Goal: Information Seeking & Learning: Learn about a topic

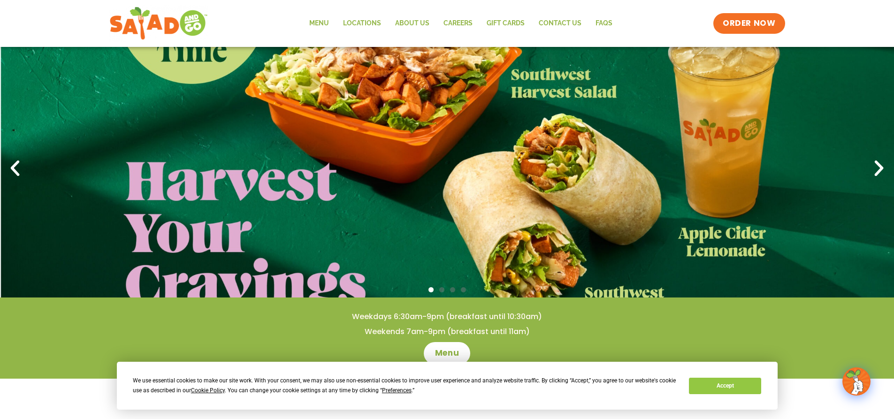
scroll to position [47, 0]
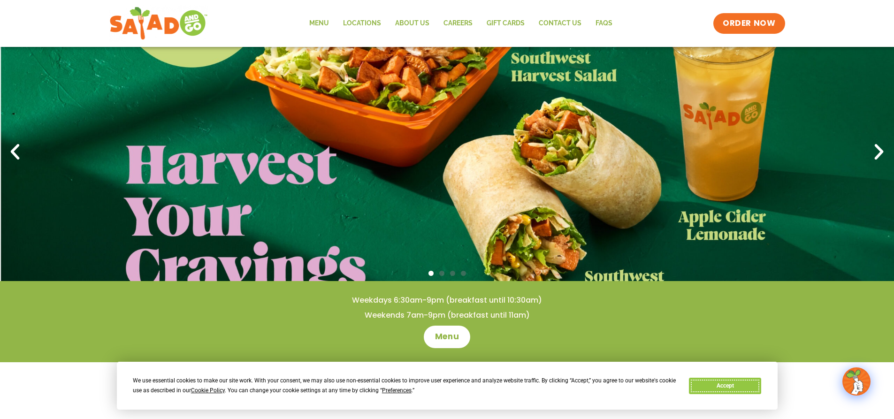
drag, startPoint x: 710, startPoint y: 390, endPoint x: 696, endPoint y: 380, distance: 16.9
click at [442, 389] on button "Accept" at bounding box center [725, 386] width 72 height 16
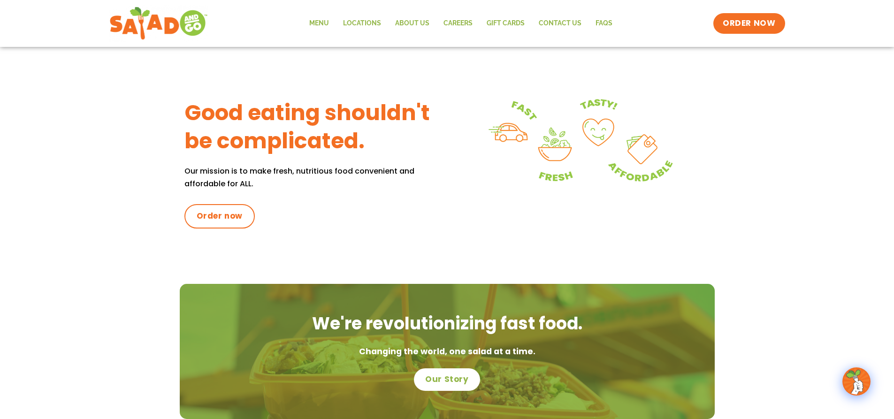
scroll to position [357, 0]
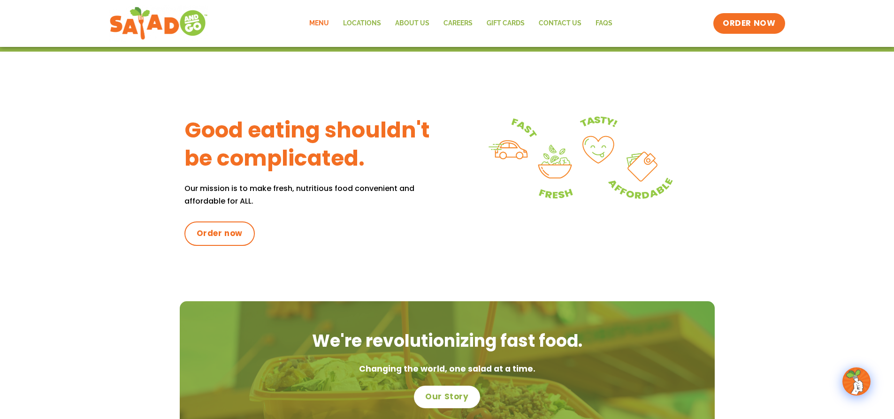
click at [321, 23] on link "Menu" at bounding box center [319, 24] width 34 height 22
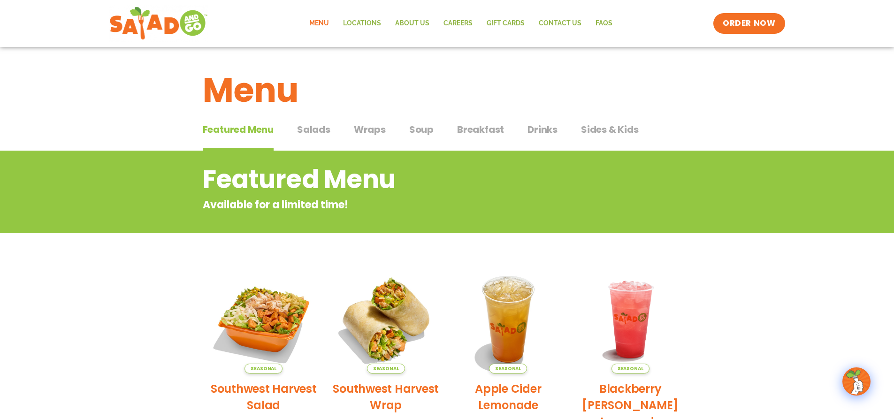
click at [320, 133] on span "Salads" at bounding box center [313, 129] width 33 height 14
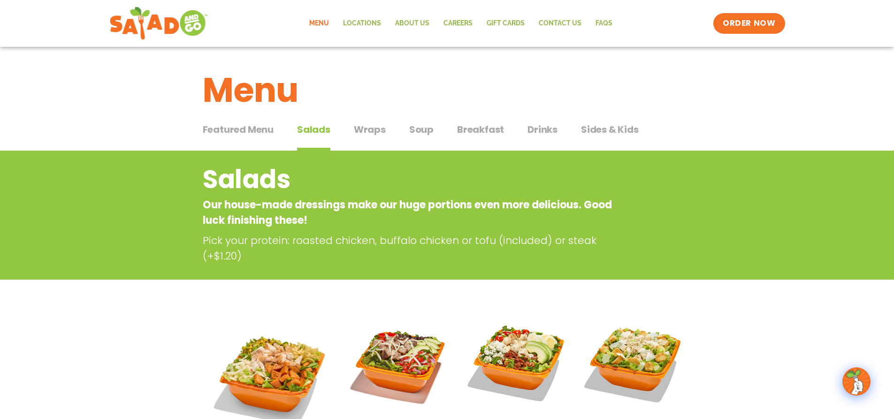
click at [418, 131] on span "Soup" at bounding box center [421, 129] width 24 height 14
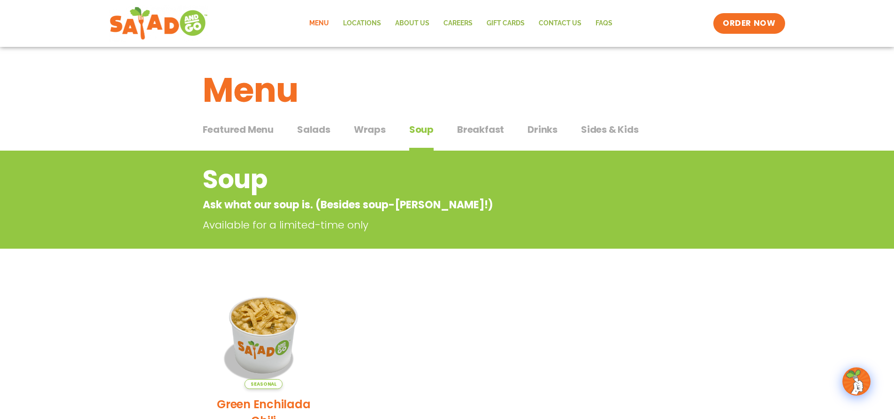
scroll to position [47, 0]
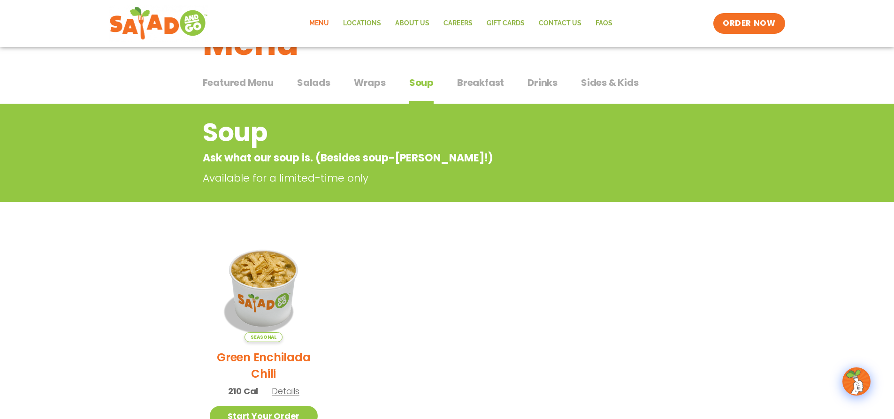
click at [479, 84] on span "Breakfast" at bounding box center [480, 83] width 47 height 14
